Goal: Navigation & Orientation: Find specific page/section

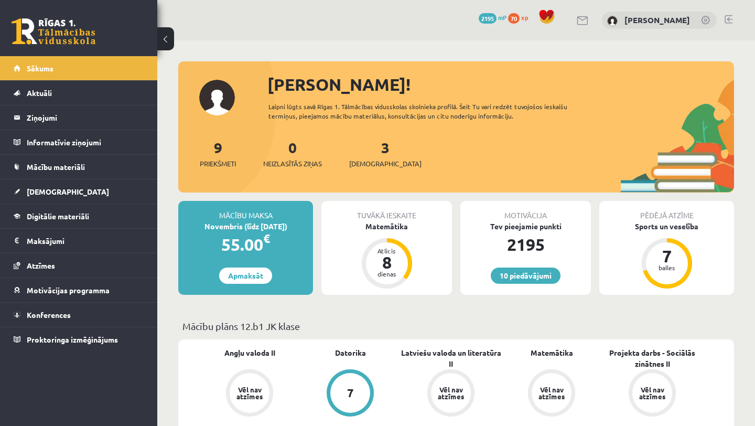
scroll to position [50, 0]
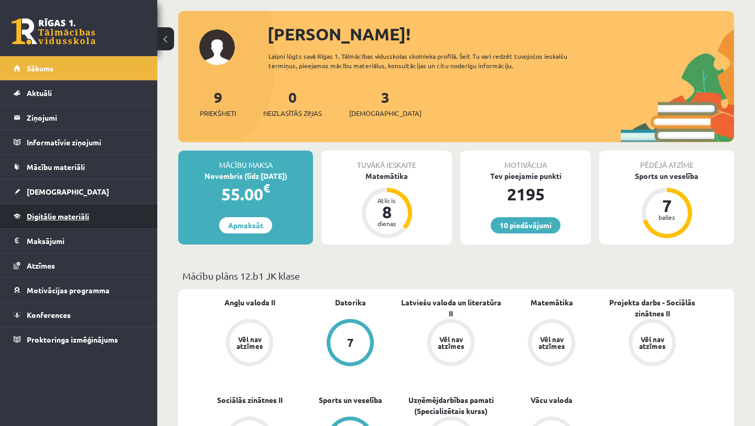
click at [81, 215] on span "Digitālie materiāli" at bounding box center [58, 215] width 62 height 9
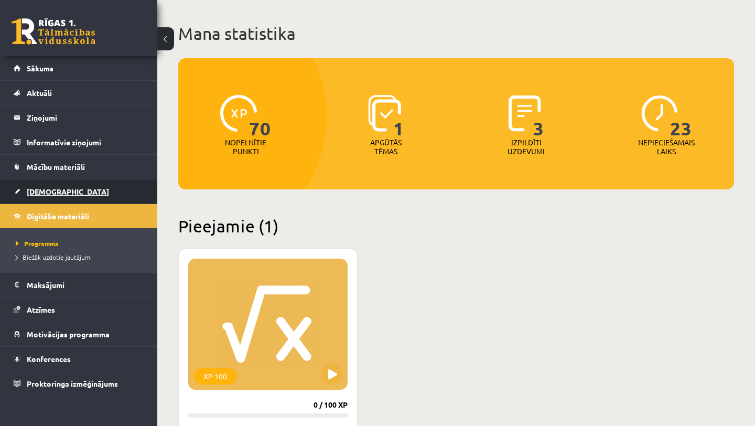
click at [53, 190] on span "[DEMOGRAPHIC_DATA]" at bounding box center [68, 191] width 82 height 9
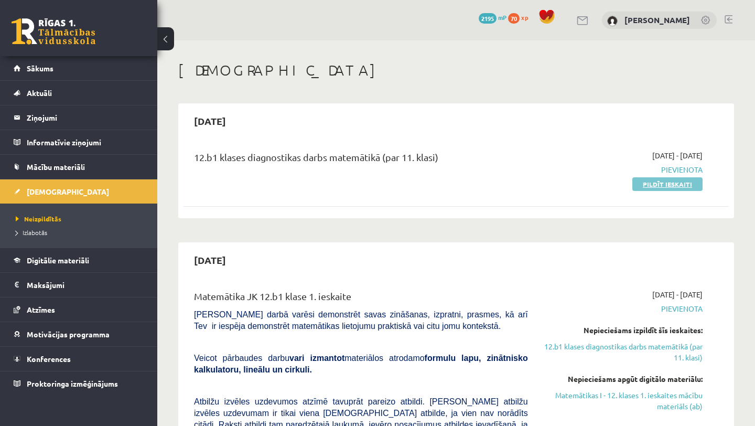
click at [686, 183] on link "Pildīt ieskaiti" at bounding box center [667, 184] width 70 height 14
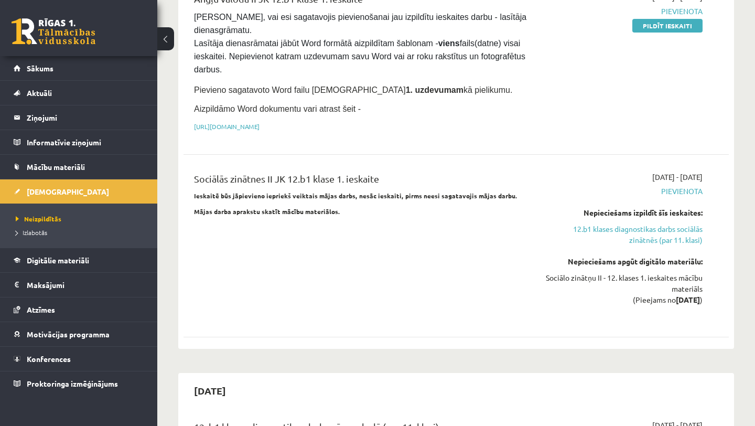
scroll to position [890, 0]
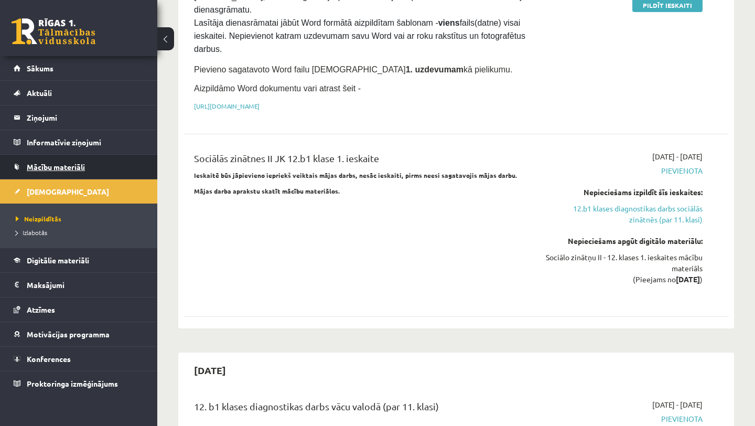
click at [38, 169] on span "Mācību materiāli" at bounding box center [56, 166] width 58 height 9
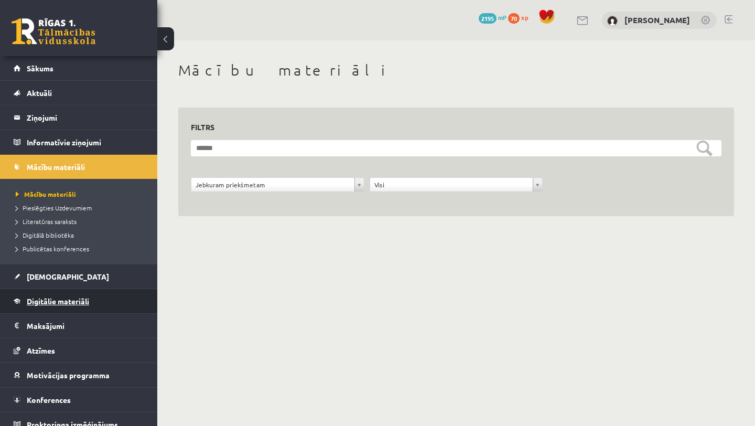
click at [62, 301] on span "Digitālie materiāli" at bounding box center [58, 300] width 62 height 9
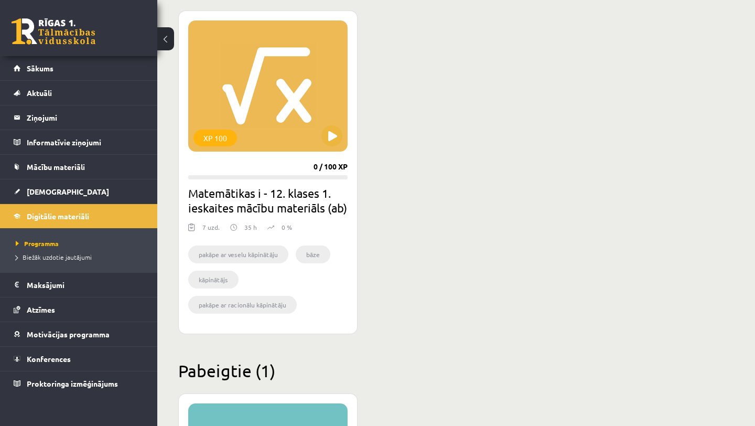
scroll to position [18, 0]
